Goal: Information Seeking & Learning: Learn about a topic

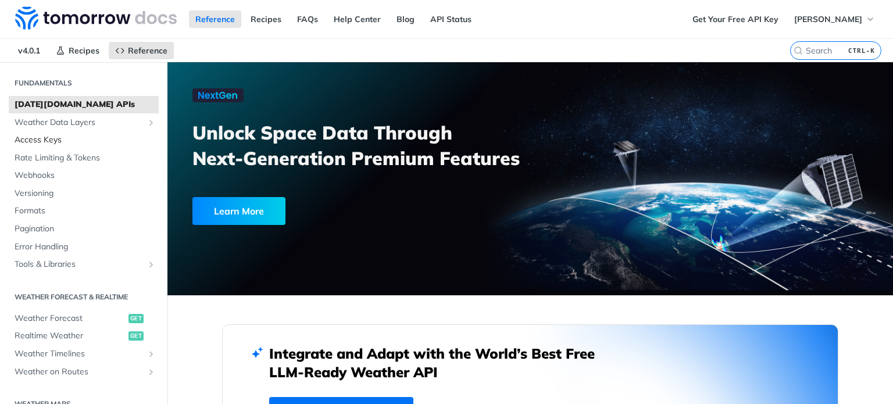
scroll to position [58, 0]
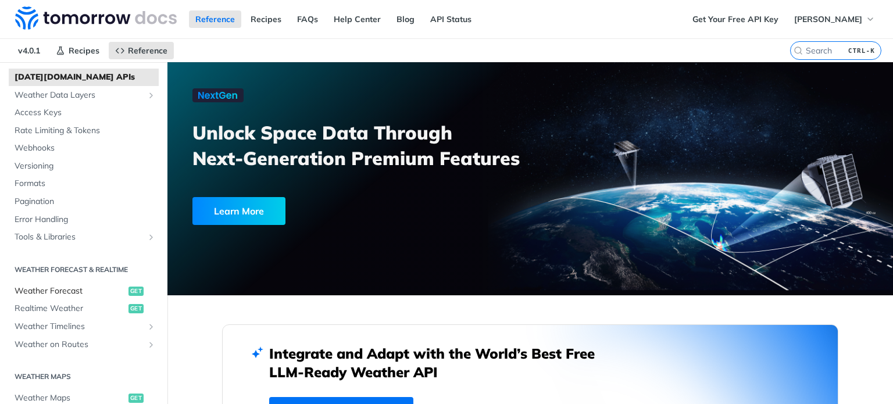
click at [67, 292] on span "Weather Forecast" at bounding box center [70, 291] width 111 height 12
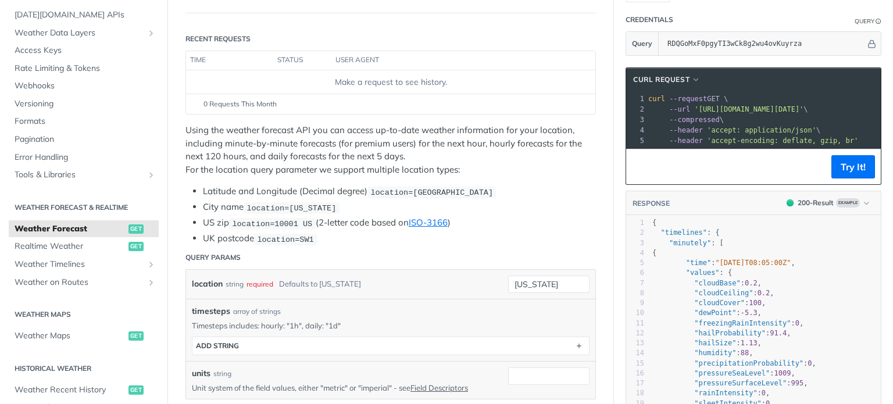
scroll to position [174, 0]
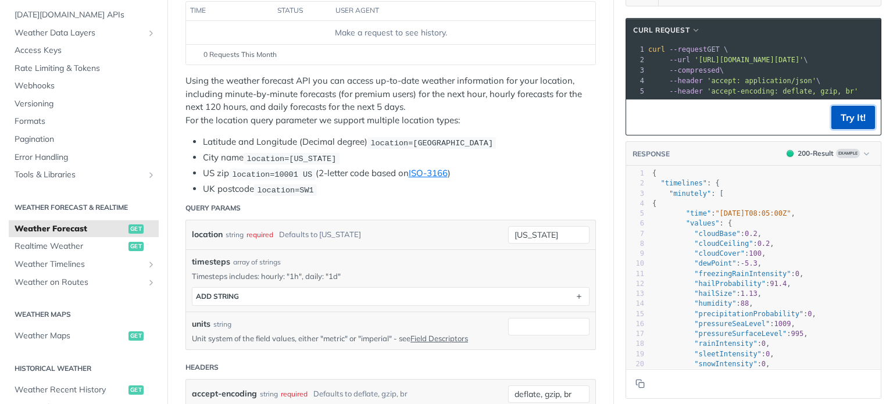
click at [843, 127] on button "Try It!" at bounding box center [853, 117] width 44 height 23
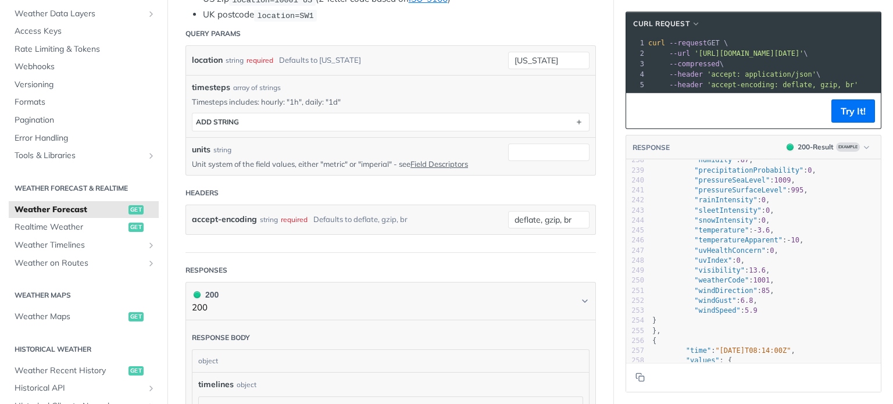
click at [725, 194] on span ""pressureSurfaceLevel"" at bounding box center [740, 190] width 92 height 8
type textarea "pressureSurfaceLevel"
click at [725, 194] on span ""pressureSurfaceLevel"" at bounding box center [740, 190] width 92 height 8
click at [716, 184] on span ""pressureSeaLevel"" at bounding box center [732, 180] width 76 height 8
type textarea "pressureSeaLevel"
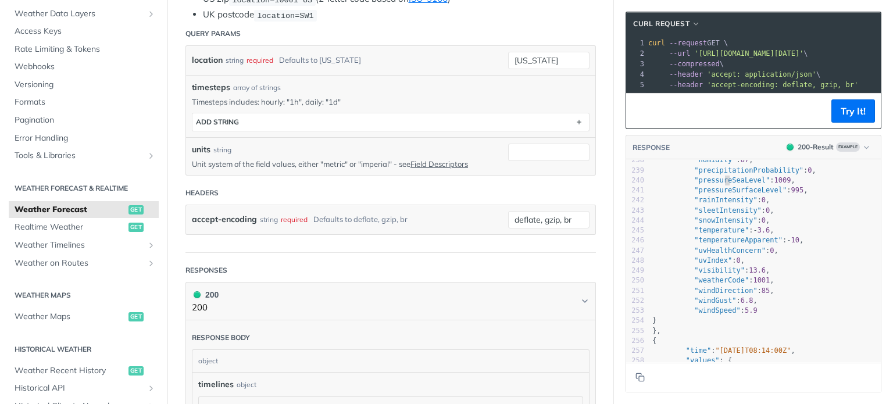
click at [716, 184] on span ""pressureSeaLevel"" at bounding box center [732, 180] width 76 height 8
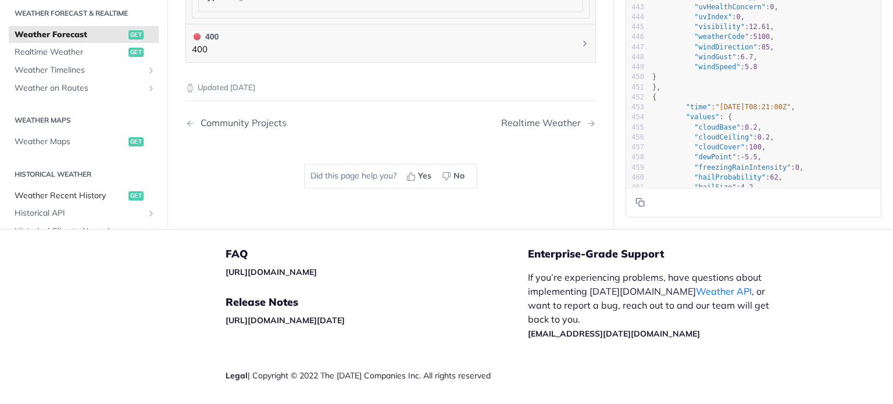
click at [84, 190] on span "Weather Recent History" at bounding box center [70, 196] width 111 height 12
